Goal: Navigation & Orientation: Find specific page/section

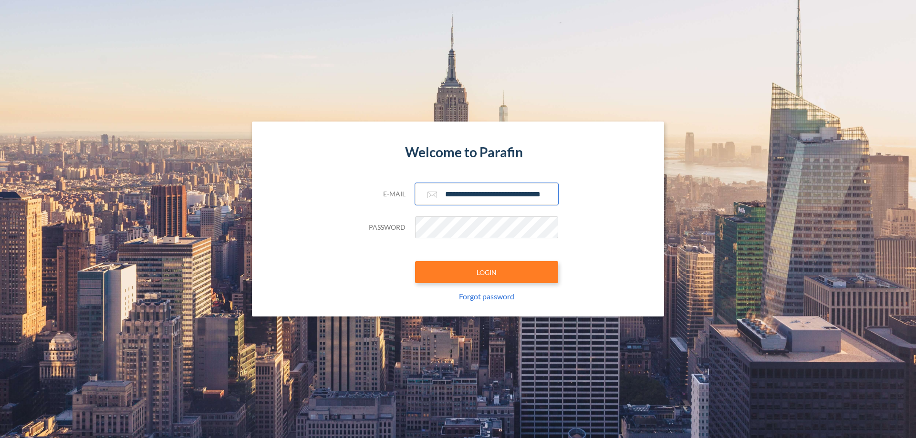
type input "**********"
click at [486, 272] on button "LOGIN" at bounding box center [486, 272] width 143 height 22
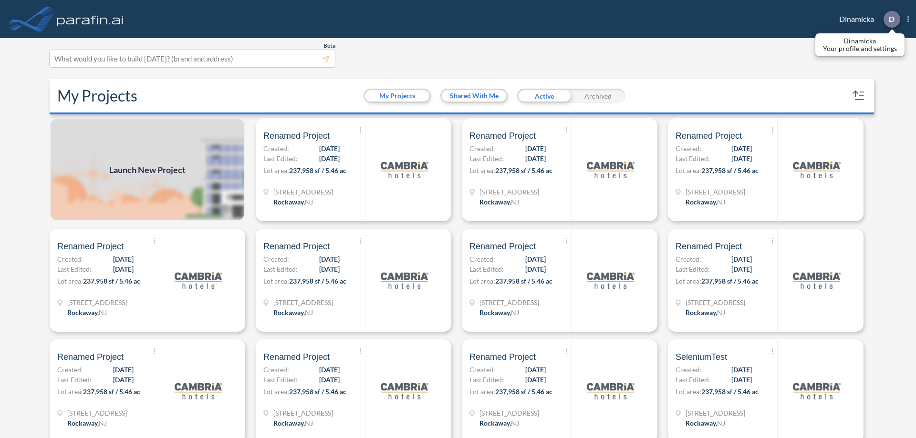
click at [891, 19] on p "D" at bounding box center [891, 19] width 6 height 9
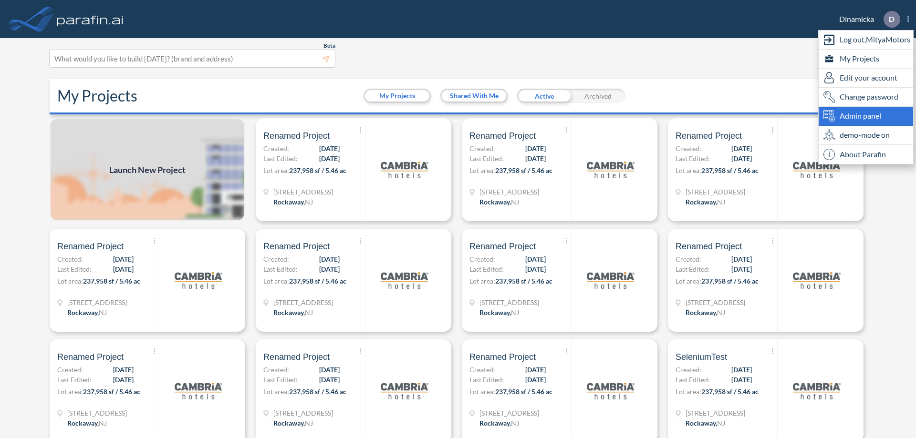
click at [865, 116] on span "Admin panel" at bounding box center [859, 115] width 41 height 11
